Goal: Task Accomplishment & Management: Use online tool/utility

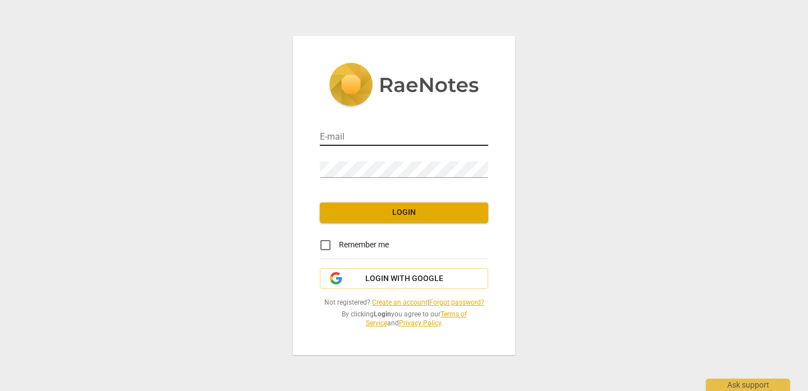
click at [441, 136] on input "email" at bounding box center [404, 138] width 168 height 16
type input "[EMAIL_ADDRESS][DOMAIN_NAME]"
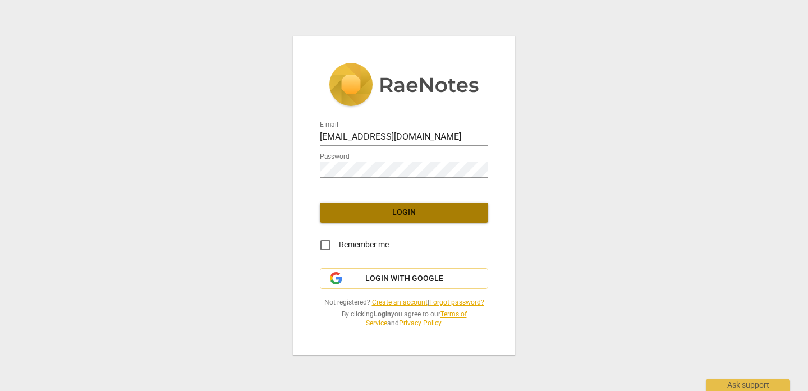
click at [418, 216] on span "Login" at bounding box center [404, 212] width 150 height 11
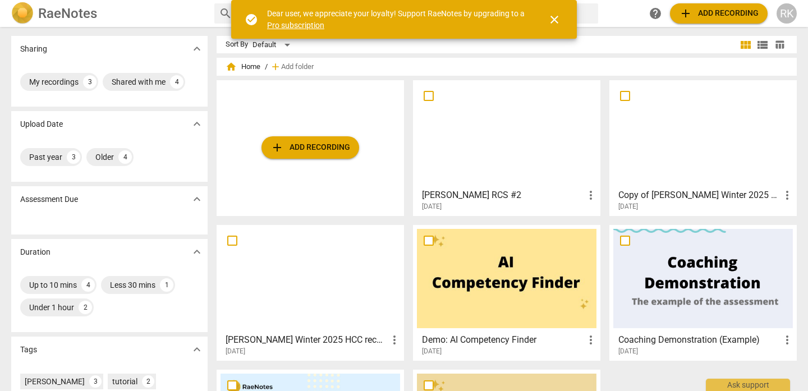
click at [334, 157] on button "add Add recording" at bounding box center [310, 147] width 98 height 22
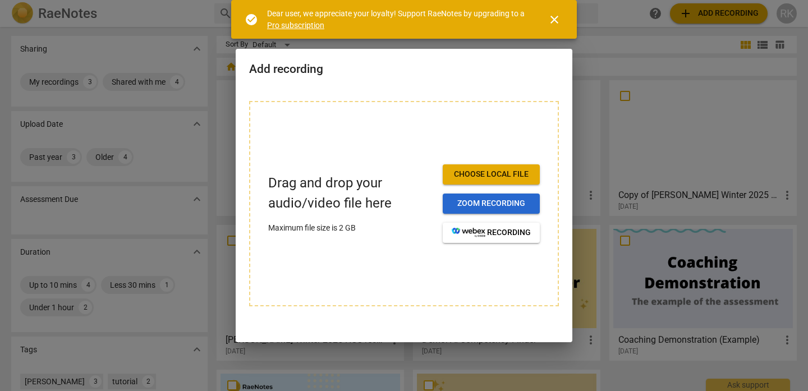
click at [471, 202] on span "Zoom recording" at bounding box center [490, 203] width 79 height 11
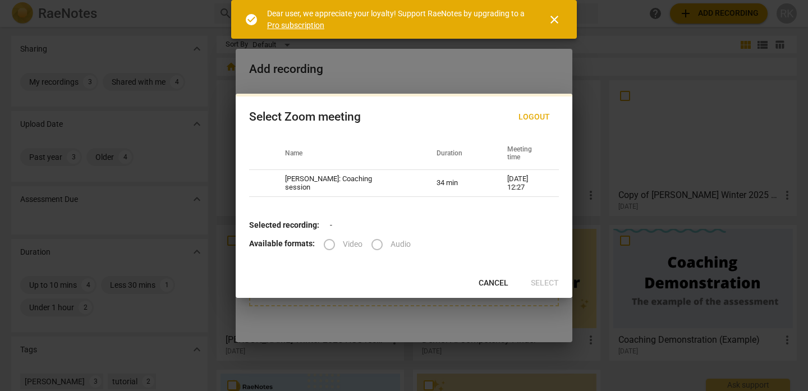
click at [330, 243] on label "Video" at bounding box center [339, 244] width 47 height 27
click at [558, 20] on span "close" at bounding box center [553, 19] width 13 height 13
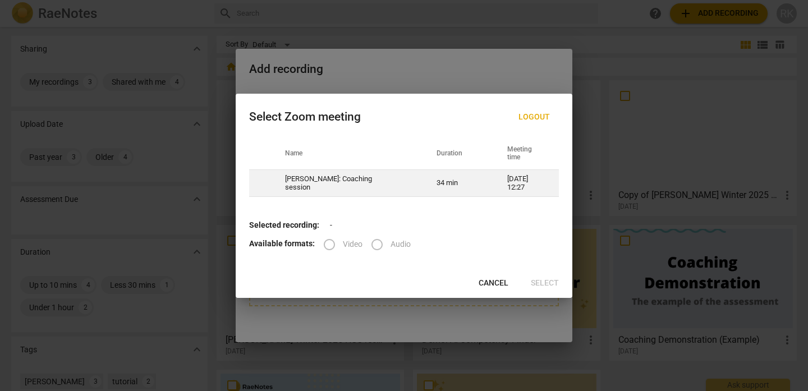
click at [372, 187] on td "[PERSON_NAME]: Coaching session" at bounding box center [346, 183] width 151 height 27
radio input "true"
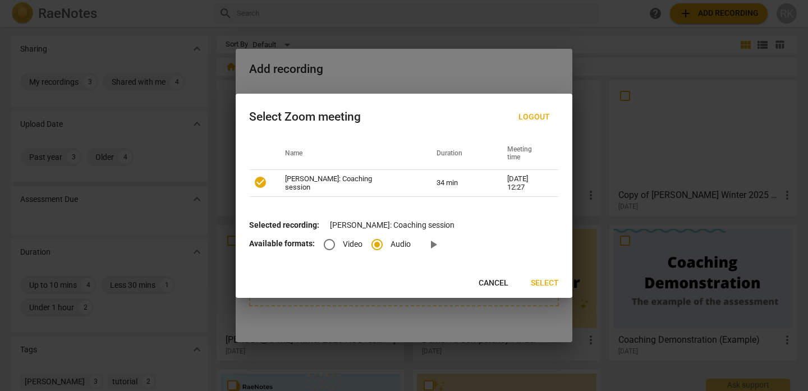
click at [328, 245] on input "Video" at bounding box center [329, 244] width 27 height 27
radio input "true"
click at [545, 283] on span "Select" at bounding box center [545, 283] width 28 height 11
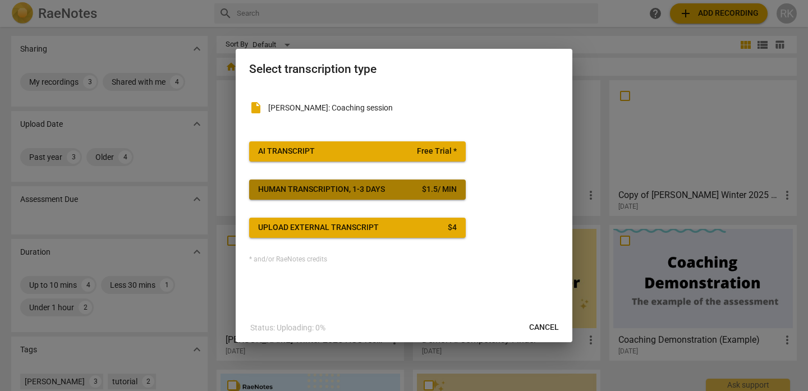
click at [368, 191] on div "Human transcription, 1-3 days" at bounding box center [321, 189] width 127 height 11
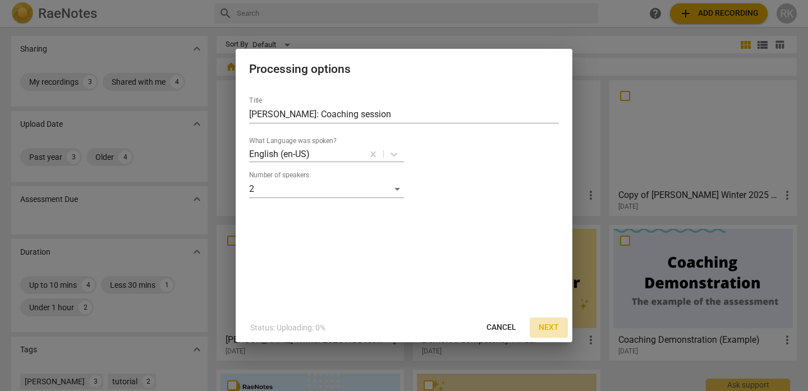
click at [551, 325] on span "Next" at bounding box center [548, 327] width 20 height 11
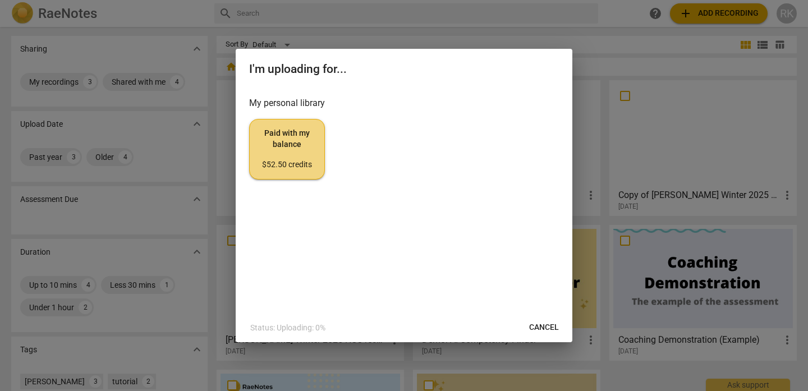
click at [293, 154] on span "Paid with my balance $52.50 credits" at bounding box center [287, 149] width 57 height 42
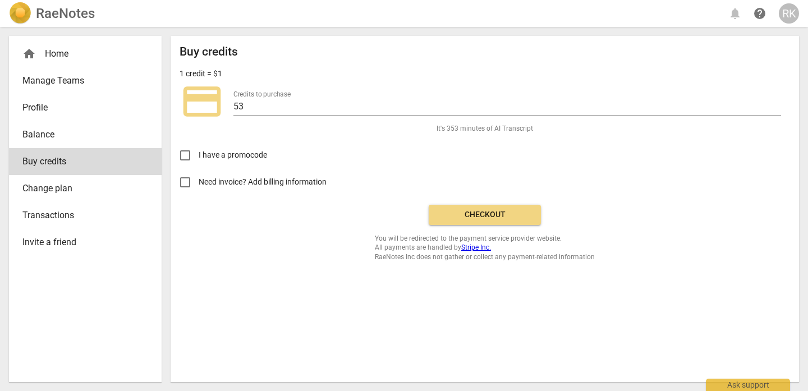
click at [480, 210] on span "Checkout" at bounding box center [484, 214] width 94 height 11
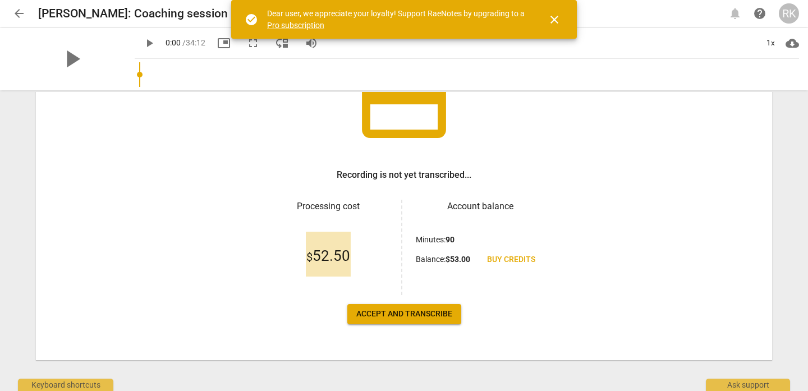
scroll to position [115, 0]
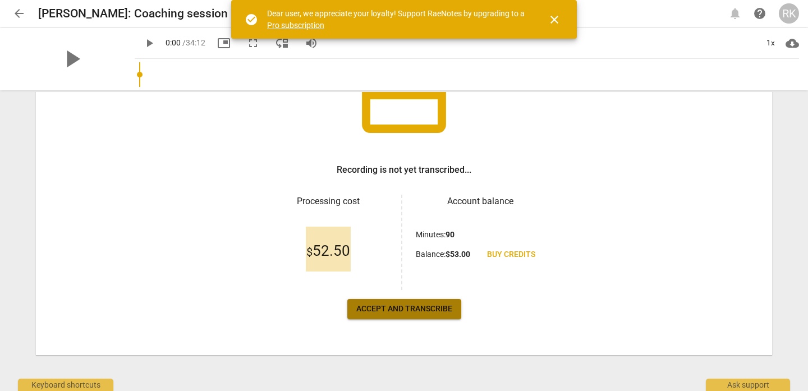
click at [404, 307] on span "Accept and transcribe" at bounding box center [404, 308] width 96 height 11
